Goal: Information Seeking & Learning: Learn about a topic

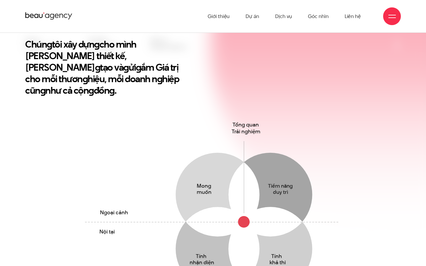
scroll to position [104, 0]
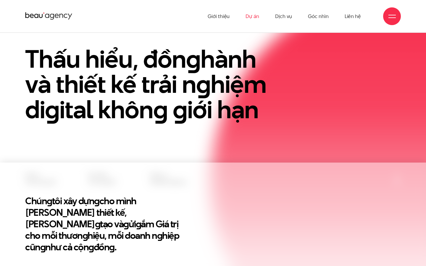
click at [256, 16] on link "Dự án" at bounding box center [253, 16] width 14 height 33
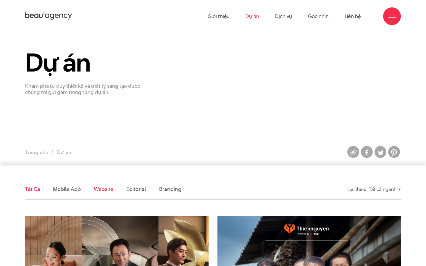
click at [100, 189] on link "Website" at bounding box center [104, 189] width 20 height 7
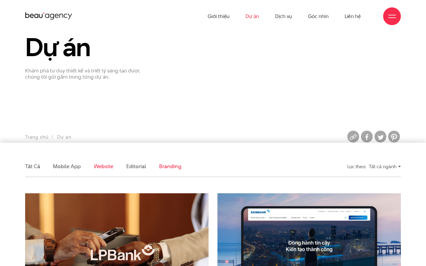
click at [162, 167] on link "Branding" at bounding box center [170, 166] width 22 height 7
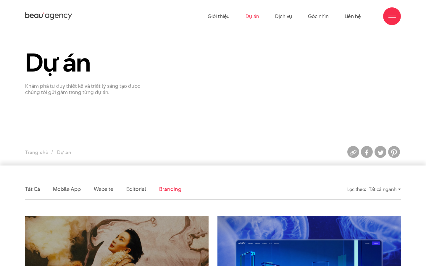
scroll to position [5, 0]
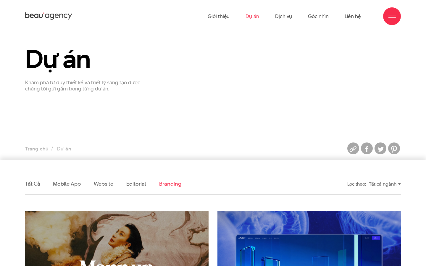
click at [376, 182] on div "Tất cả ngành" at bounding box center [385, 184] width 32 height 10
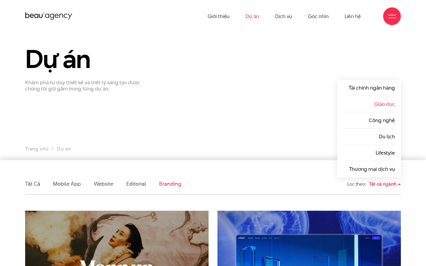
click at [382, 106] on link "Giáo dục" at bounding box center [384, 104] width 21 height 7
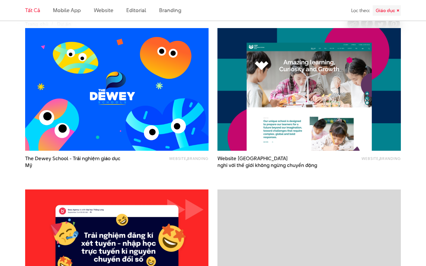
scroll to position [176, 0]
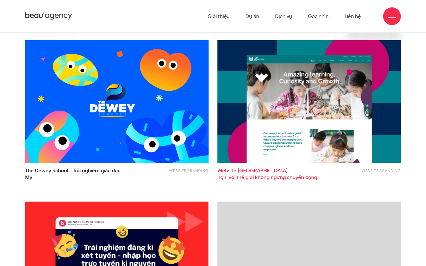
click at [260, 174] on span "nghi với thế giới không ngừng chuyển động" at bounding box center [268, 177] width 100 height 7
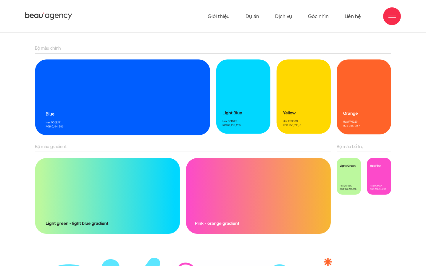
scroll to position [4315, 0]
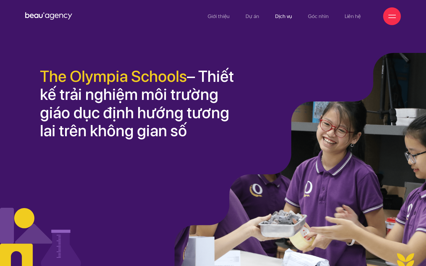
click at [289, 19] on link "Dịch vụ" at bounding box center [283, 16] width 17 height 33
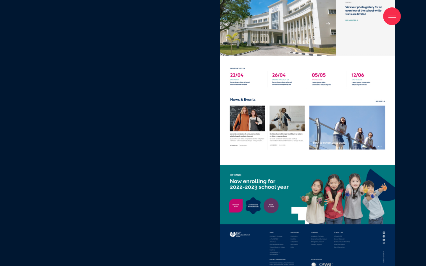
scroll to position [3419, 0]
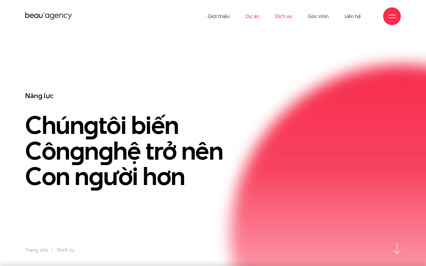
click at [256, 19] on link "Dự án" at bounding box center [253, 16] width 14 height 33
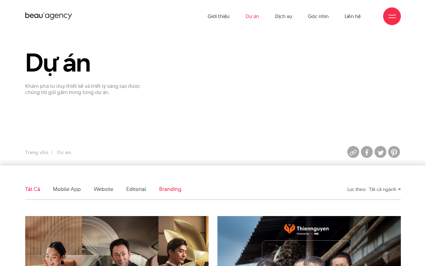
click at [176, 188] on link "Branding" at bounding box center [170, 189] width 22 height 7
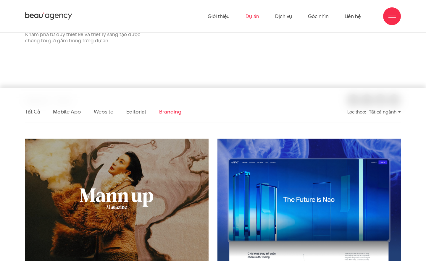
scroll to position [28, 0]
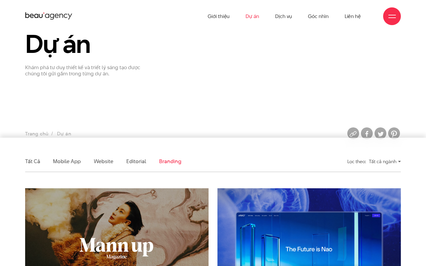
click at [389, 161] on div "Tất cả ngành" at bounding box center [385, 162] width 32 height 10
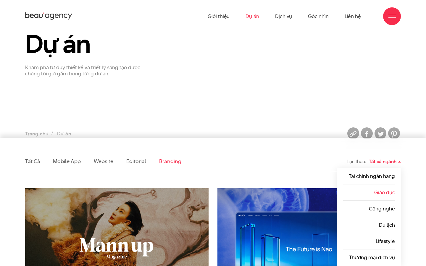
click at [381, 195] on link "Giáo dục" at bounding box center [384, 192] width 21 height 7
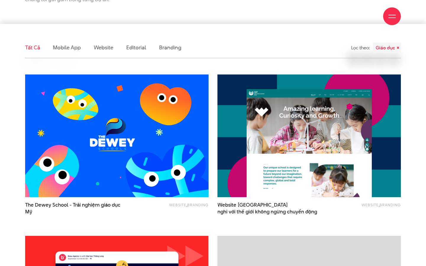
scroll to position [151, 0]
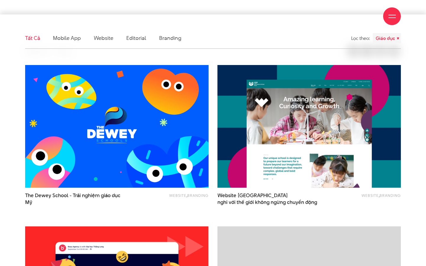
click at [144, 155] on img at bounding box center [117, 126] width 202 height 135
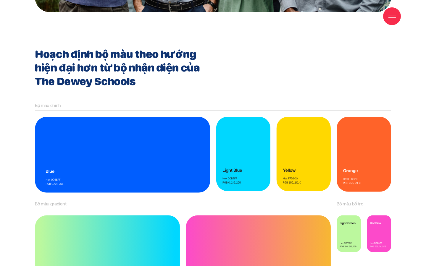
scroll to position [4350, 0]
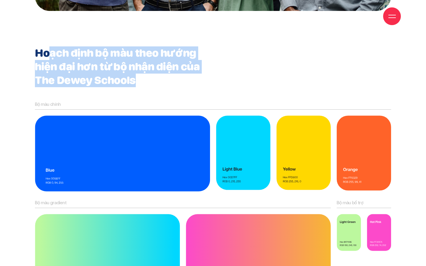
drag, startPoint x: 134, startPoint y: 78, endPoint x: 46, endPoint y: 52, distance: 91.7
click at [46, 52] on h2 "Hoạch định bộ màu theo hướng hiện đại hơn từ bộ nhận diện của The Dewey Schools" at bounding box center [118, 66] width 167 height 41
click at [189, 82] on h2 "Hoạch định bộ màu theo hướng hiện đại hơn từ bộ nhận diện của The Dewey Schools" at bounding box center [118, 66] width 167 height 41
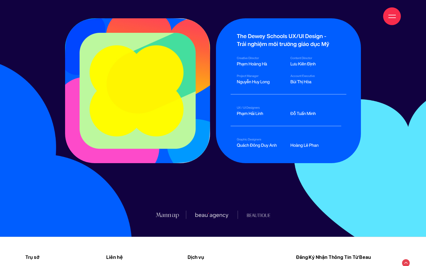
scroll to position [7422, 0]
